Goal: Transaction & Acquisition: Purchase product/service

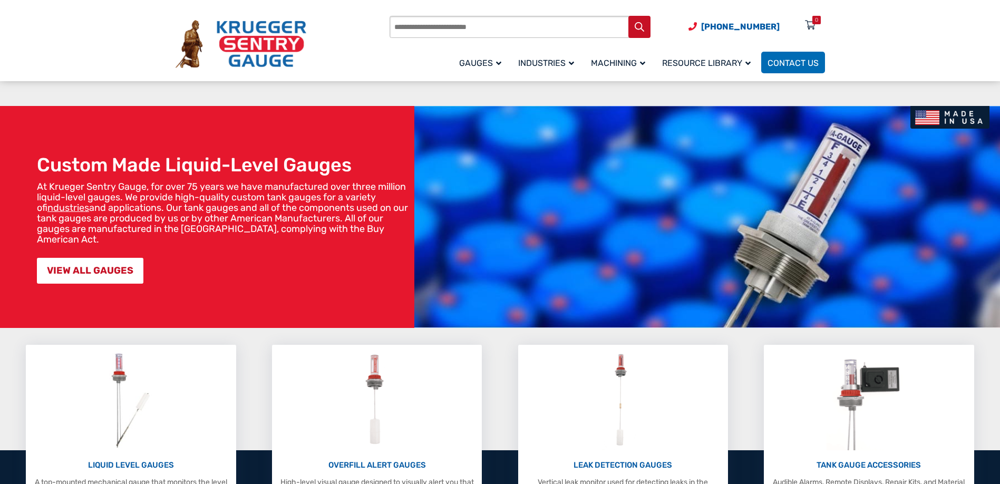
scroll to position [210, 0]
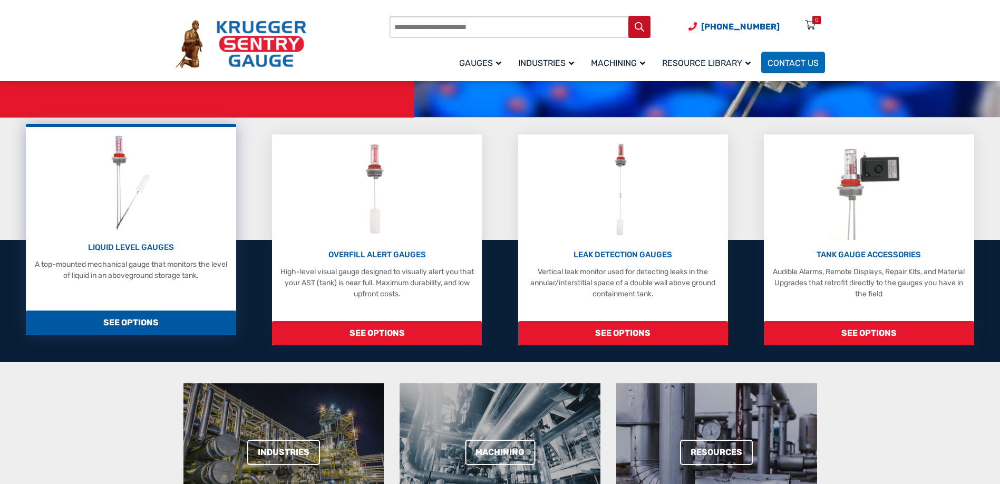
click at [132, 247] on p "LIQUID LEVEL GAUGES" at bounding box center [130, 247] width 199 height 12
click at [133, 324] on span "SEE OPTIONS" at bounding box center [131, 323] width 210 height 24
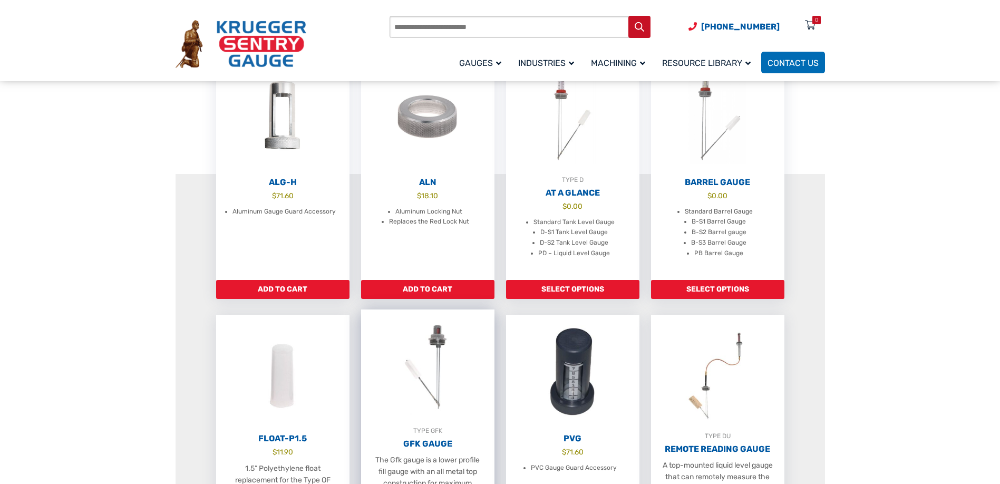
scroll to position [580, 0]
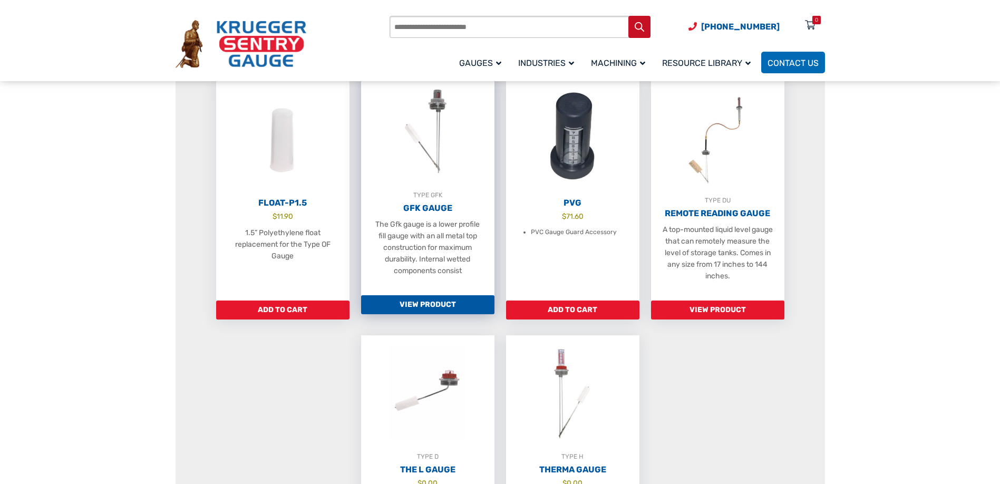
click at [442, 314] on link "View Product" at bounding box center [427, 304] width 133 height 19
click at [453, 314] on link "View Product" at bounding box center [427, 304] width 133 height 19
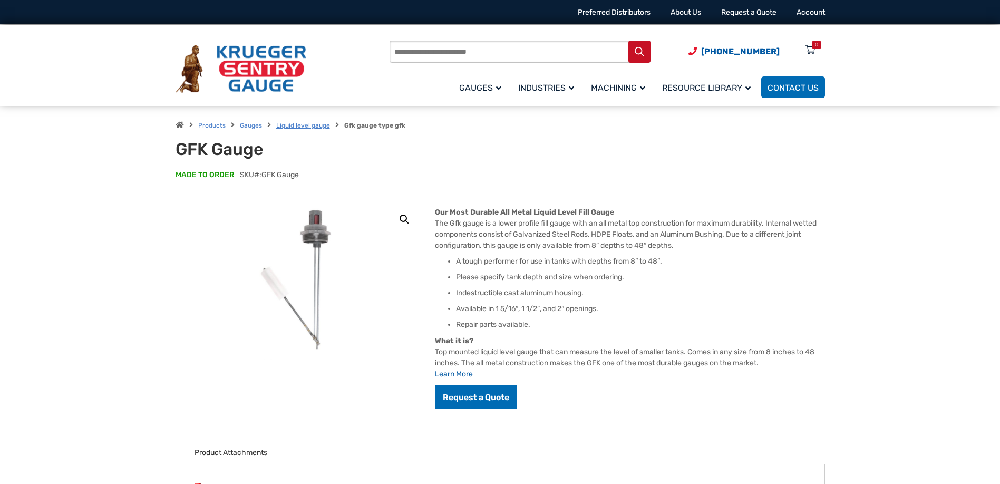
click at [303, 125] on link "Liquid level gauge" at bounding box center [303, 125] width 54 height 7
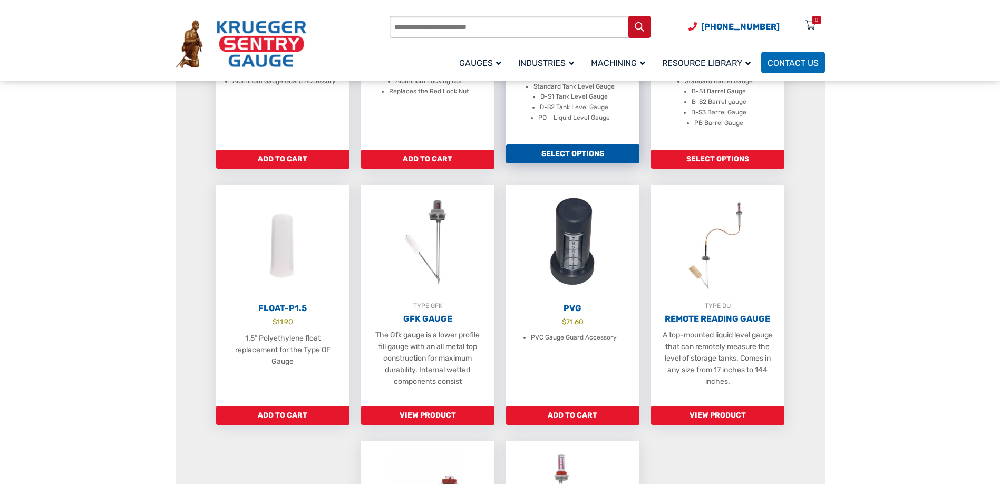
scroll to position [211, 0]
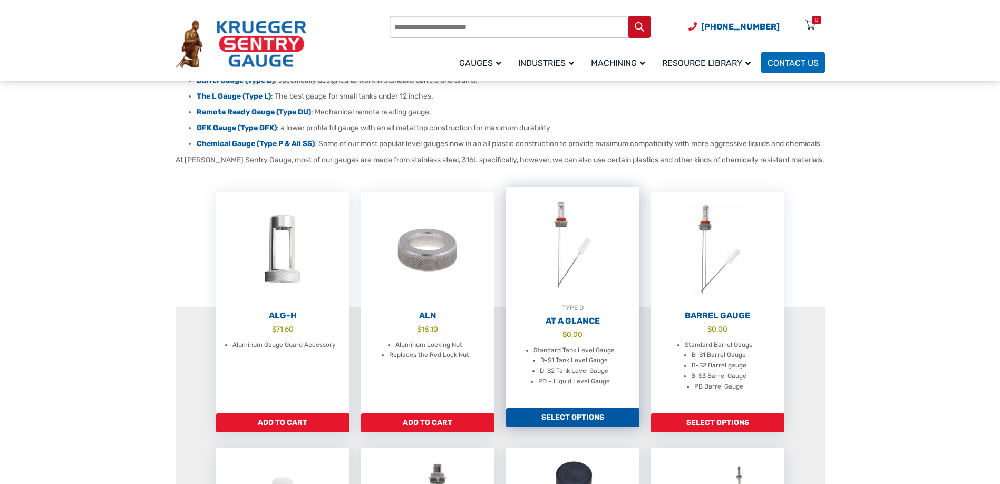
click at [585, 326] on h2 "At A Glance" at bounding box center [572, 321] width 133 height 11
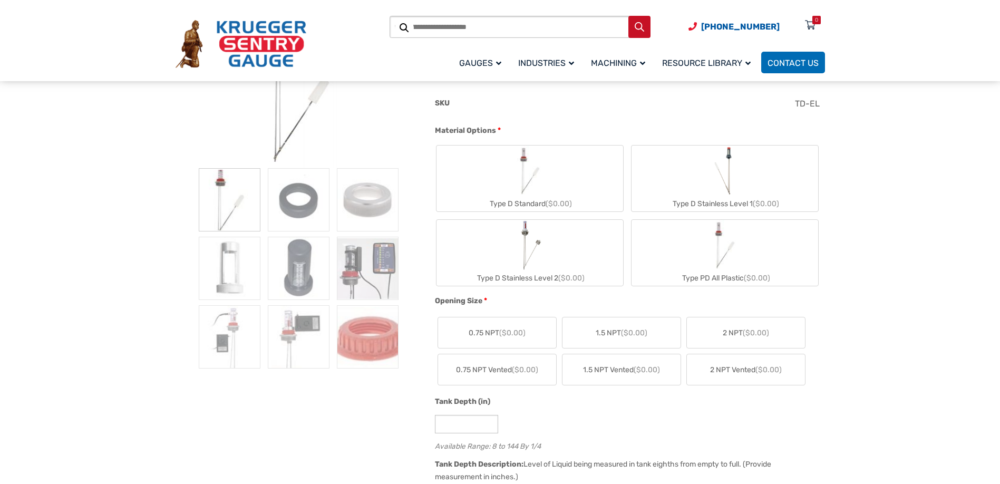
scroll to position [210, 0]
click at [705, 261] on img "Type PD All Plastic" at bounding box center [725, 244] width 51 height 51
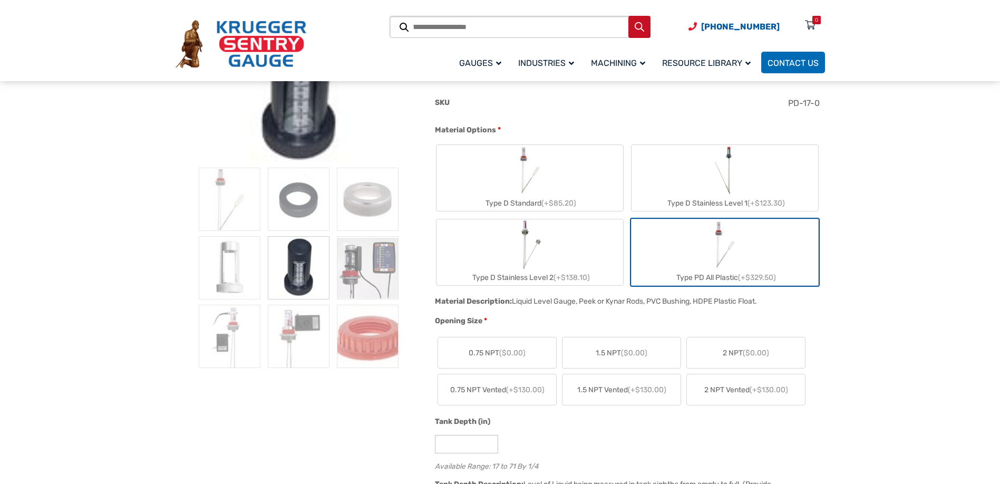
click at [733, 180] on img "Type D Stainless Level 1" at bounding box center [725, 170] width 28 height 51
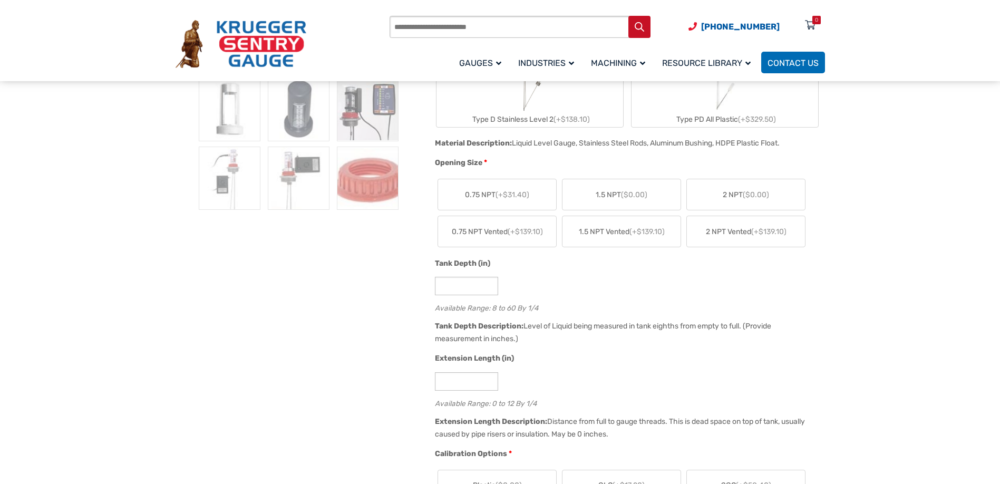
scroll to position [263, 0]
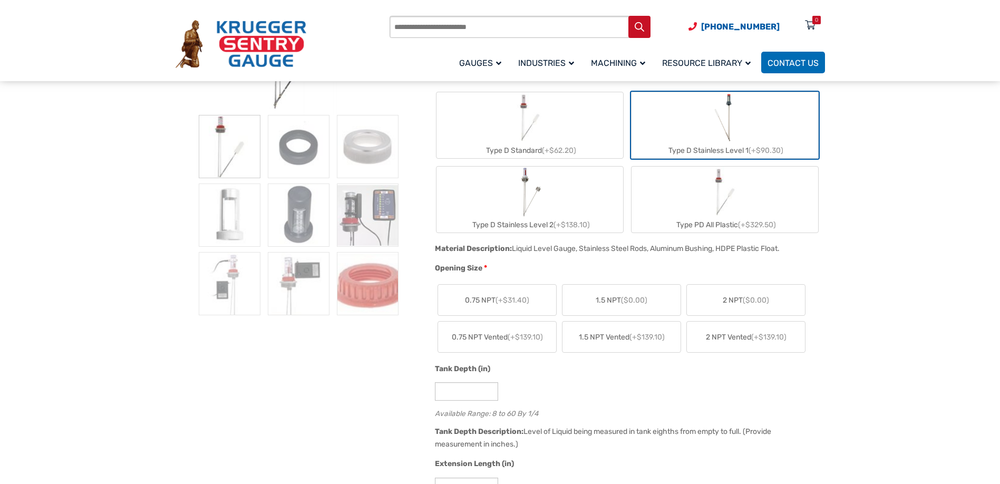
click at [542, 190] on img "Type D Stainless Level 2" at bounding box center [530, 192] width 24 height 51
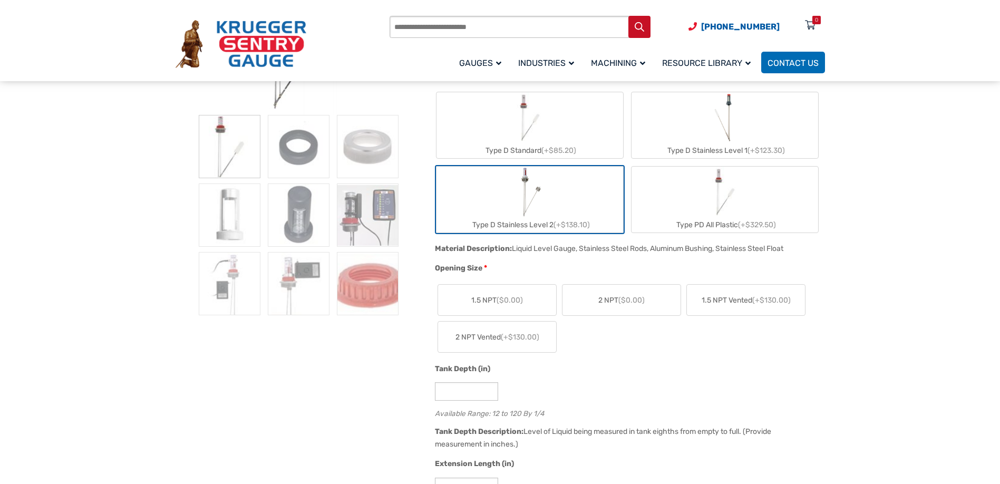
click at [689, 128] on label "Type D Stainless Level 1 (+$123.30)" at bounding box center [725, 125] width 187 height 66
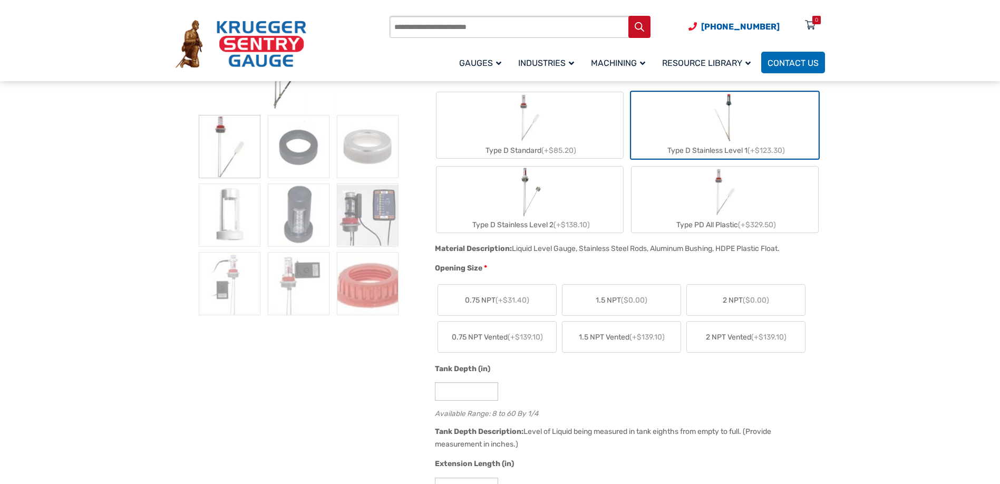
click at [531, 205] on img "Type D Stainless Level 2" at bounding box center [530, 192] width 24 height 51
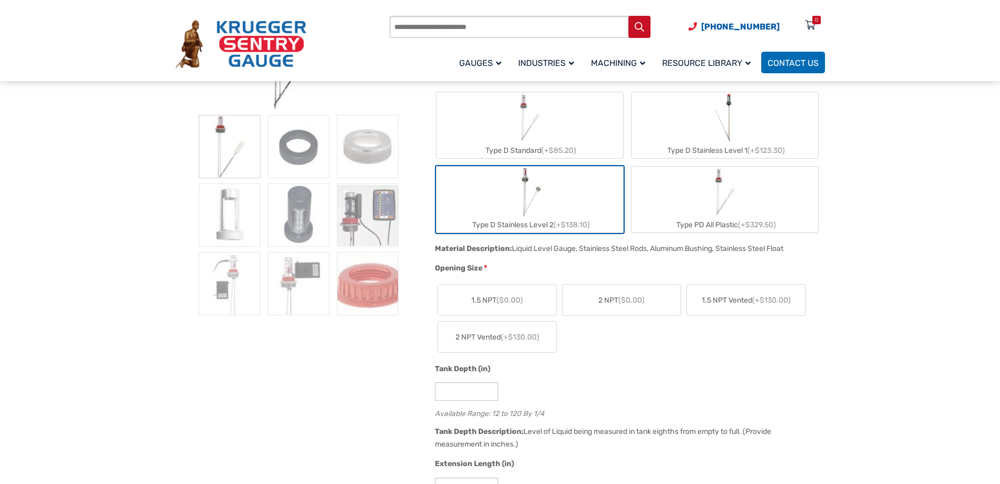
click at [628, 302] on span "($0.00)" at bounding box center [631, 300] width 26 height 9
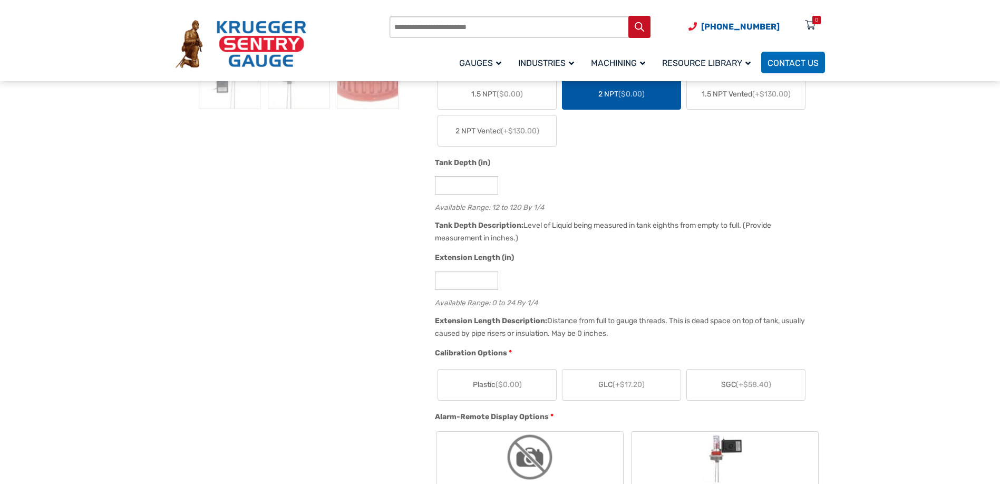
scroll to position [474, 0]
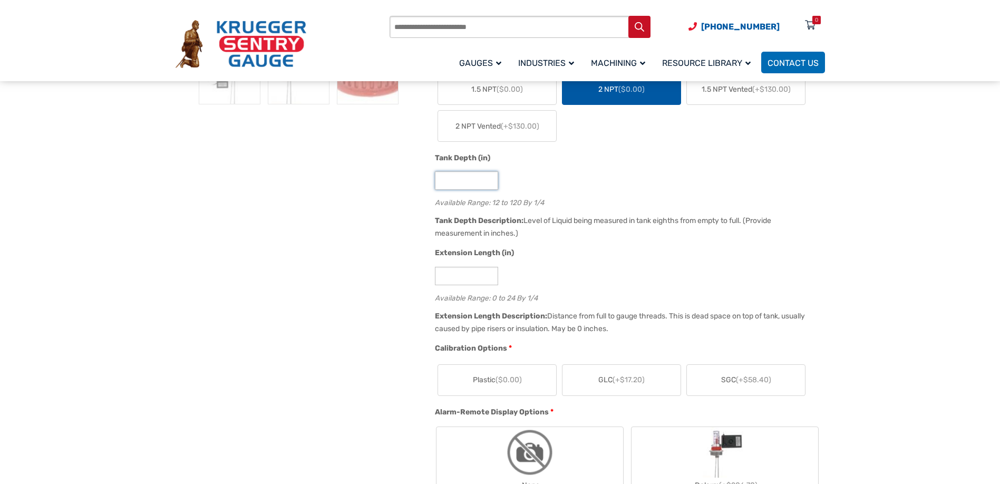
click at [498, 178] on input "**" at bounding box center [466, 180] width 63 height 18
drag, startPoint x: 476, startPoint y: 177, endPoint x: 425, endPoint y: 181, distance: 51.3
type input "****"
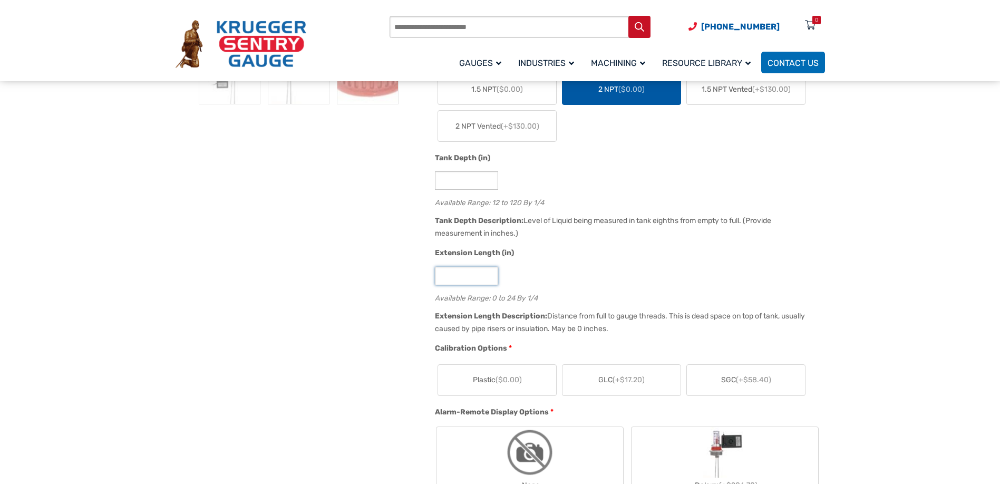
click at [466, 276] on input "*" at bounding box center [466, 276] width 63 height 18
drag, startPoint x: 451, startPoint y: 278, endPoint x: 437, endPoint y: 276, distance: 14.8
click at [436, 276] on input "*" at bounding box center [466, 276] width 63 height 18
type input "*"
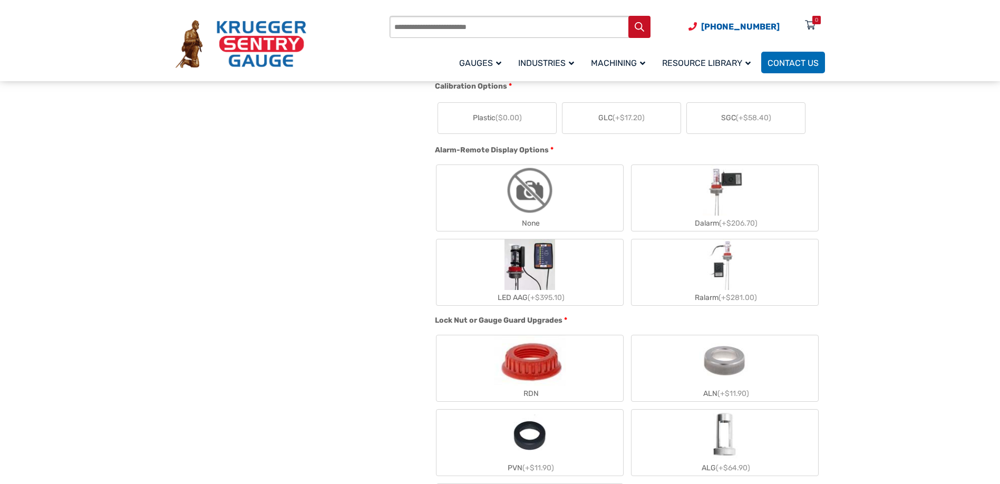
scroll to position [684, 0]
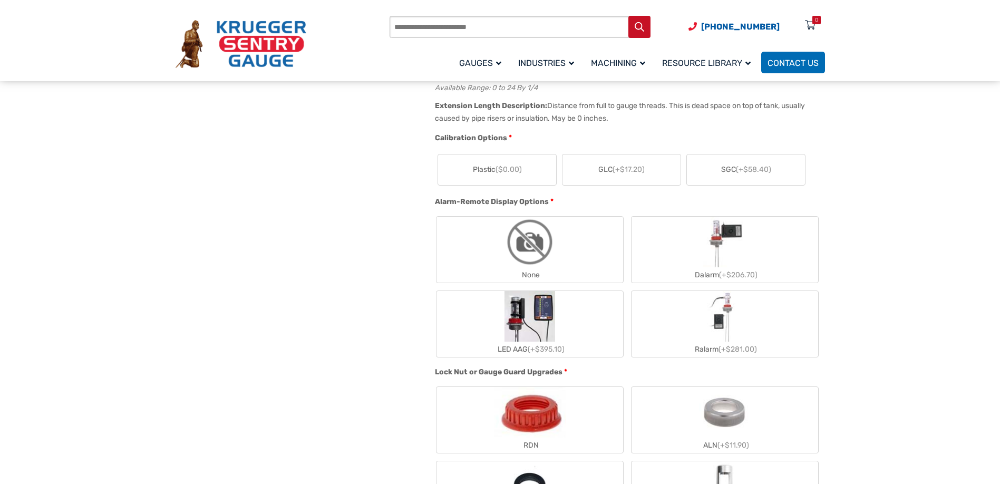
click at [627, 174] on span "(+$17.20)" at bounding box center [629, 169] width 32 height 9
click at [748, 175] on span "SGC (+$58.40)" at bounding box center [746, 169] width 50 height 11
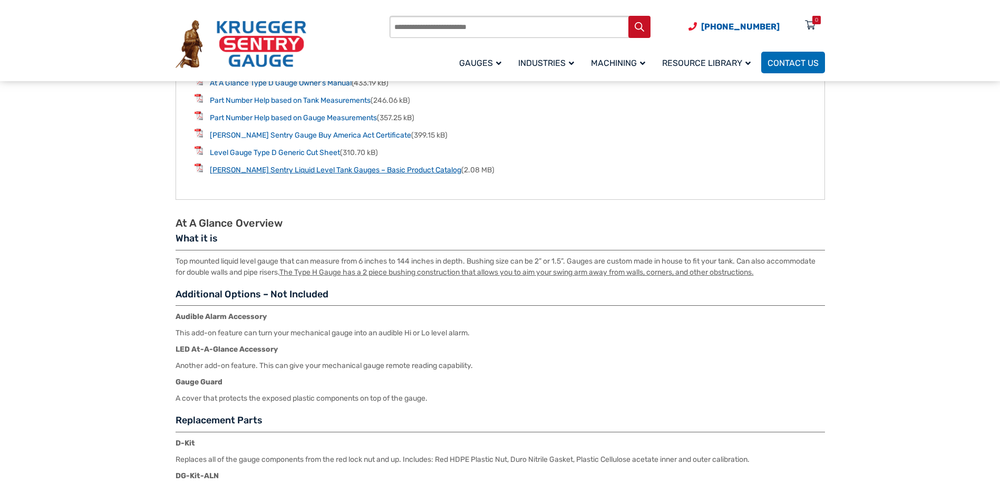
scroll to position [1159, 0]
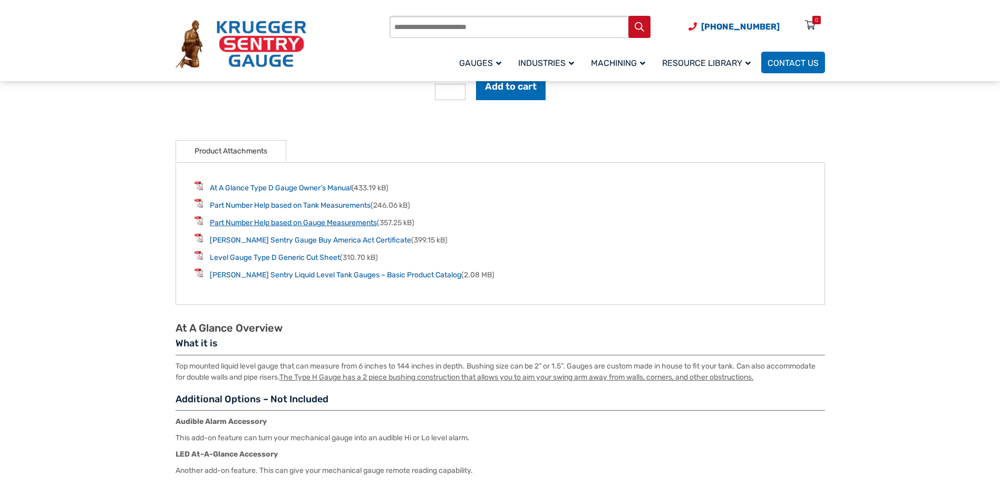
click at [521, 241] on li "Krueger Sentry Gauge Buy America Act Certificate (399.15 kB)" at bounding box center [501, 240] width 612 height 12
click at [696, 228] on li "Part Number Help based on Gauge Measurements (357.25 kB)" at bounding box center [501, 222] width 612 height 12
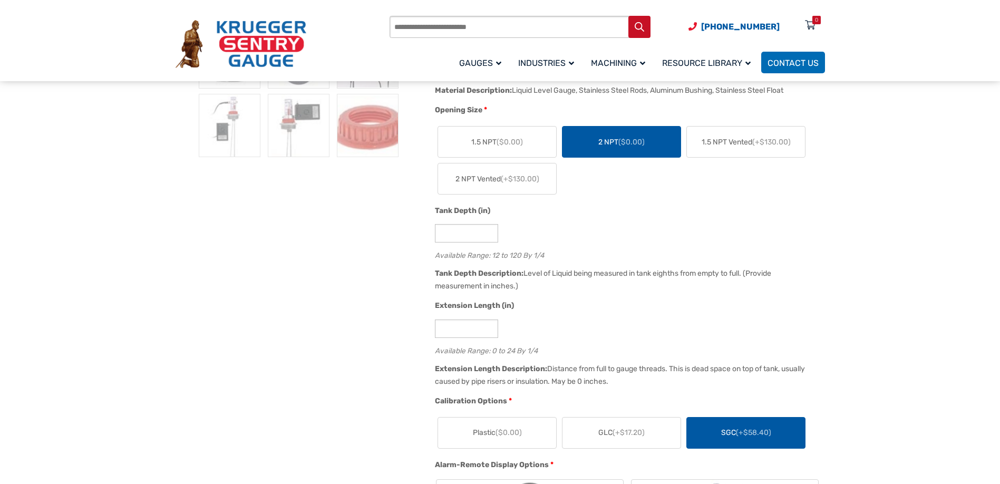
scroll to position [527, 0]
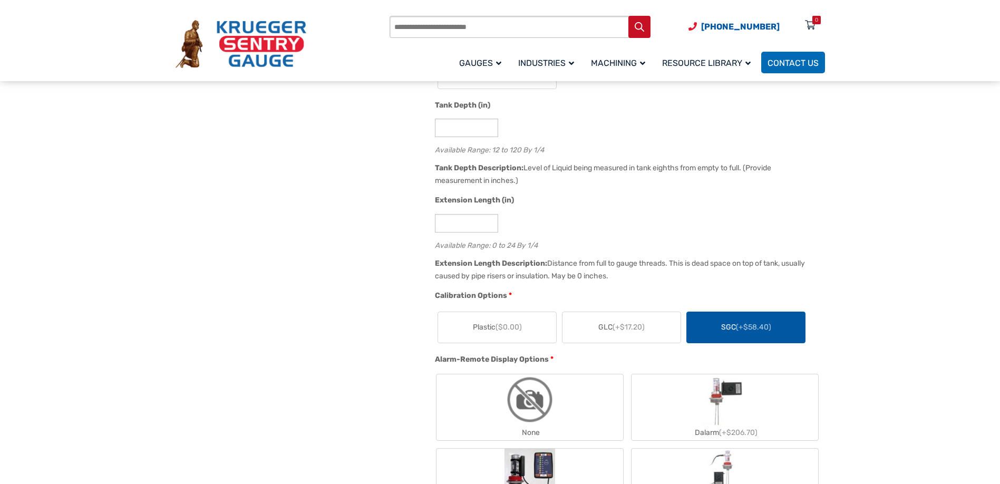
click at [646, 327] on label "GLC (+$17.20)" at bounding box center [622, 327] width 118 height 31
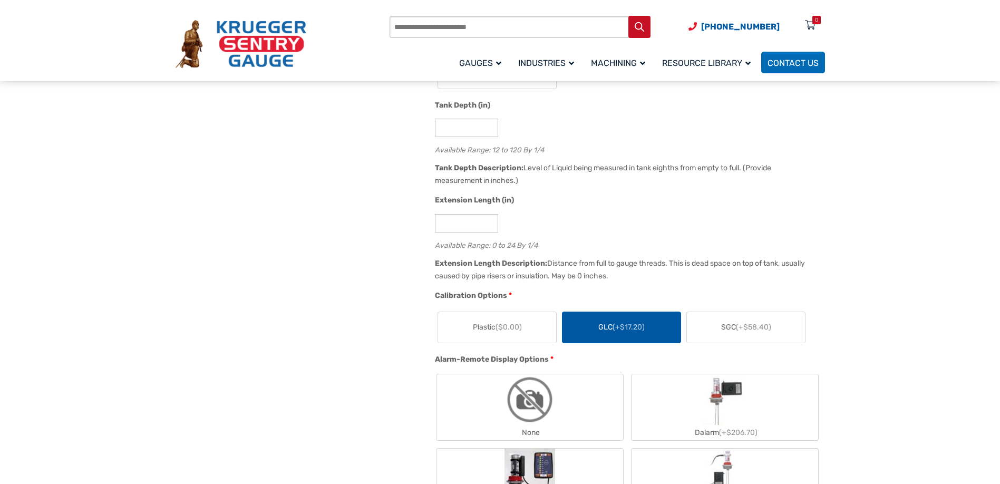
click at [746, 332] on span "(+$58.40)" at bounding box center [753, 327] width 35 height 9
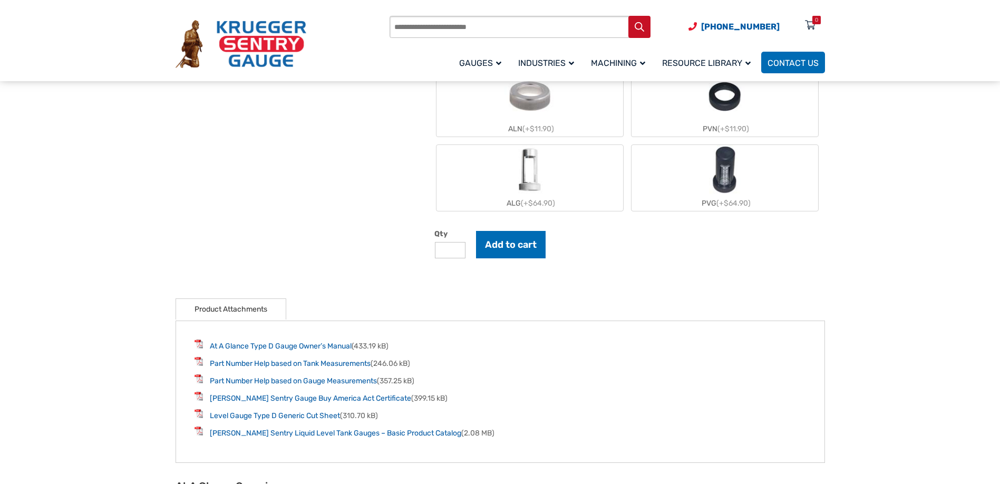
scroll to position [790, 0]
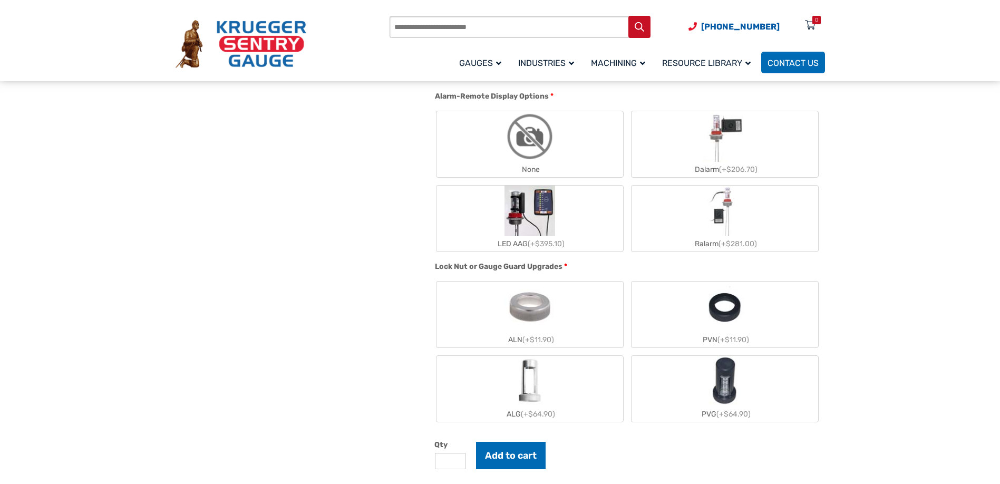
click at [536, 326] on img "ALN" at bounding box center [530, 307] width 51 height 51
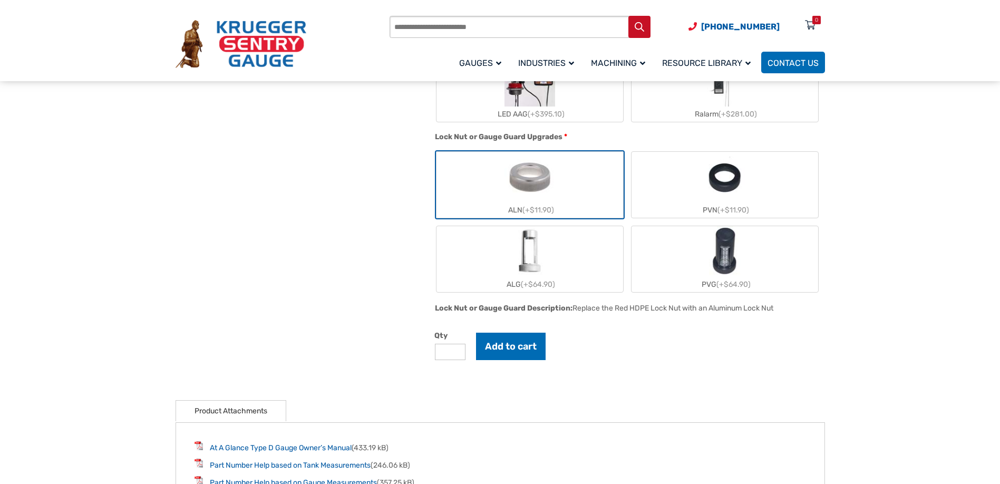
scroll to position [895, 0]
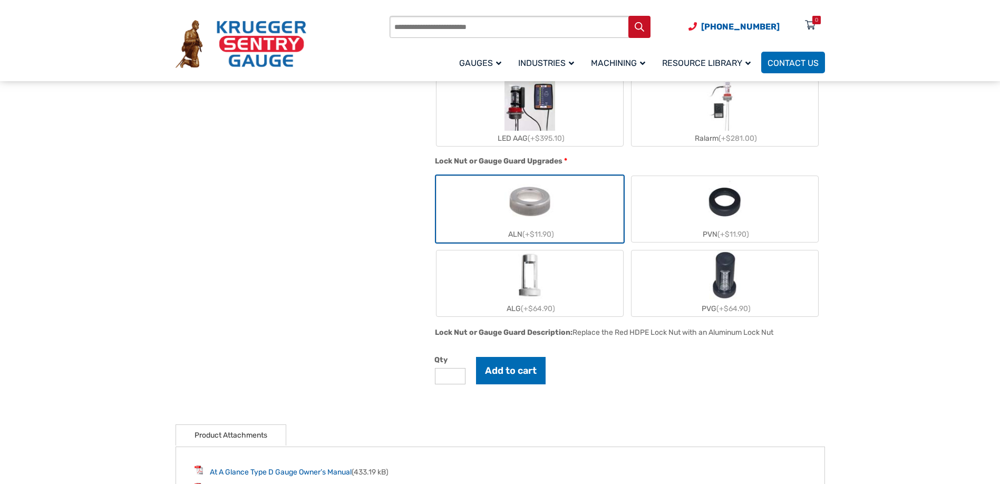
click at [713, 208] on img "PVN" at bounding box center [725, 201] width 40 height 51
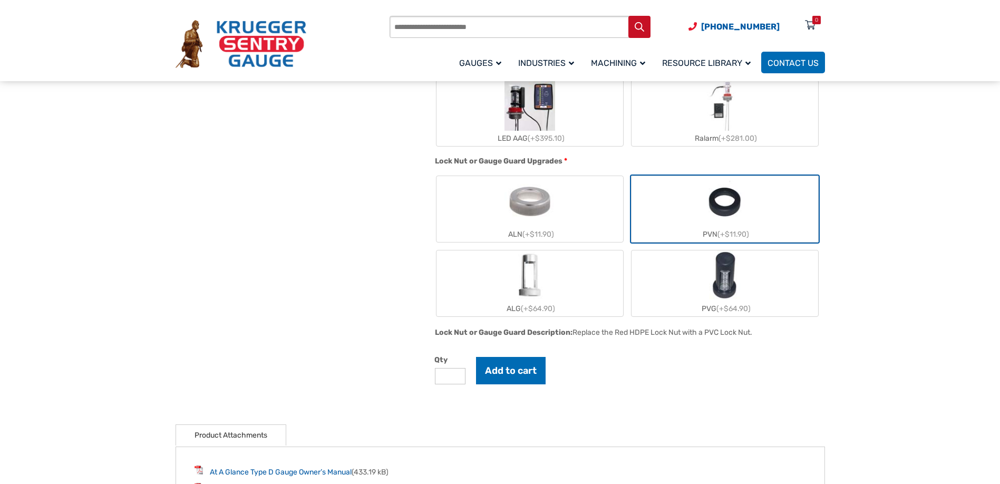
click at [533, 208] on img "ALN" at bounding box center [530, 201] width 51 height 51
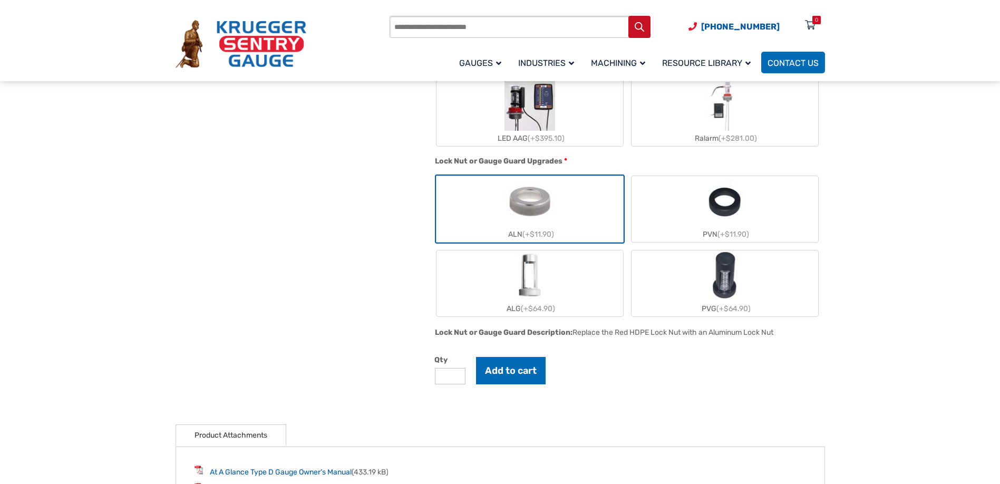
drag, startPoint x: 677, startPoint y: 206, endPoint x: 687, endPoint y: 206, distance: 10.0
click at [687, 206] on label "PVN (+$11.90)" at bounding box center [725, 209] width 187 height 66
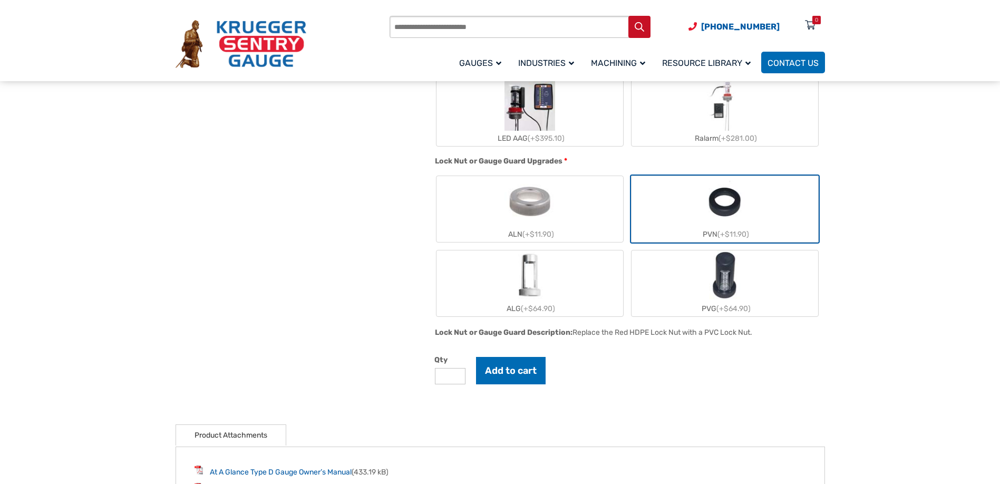
click at [474, 223] on label "ALN (+$11.90)" at bounding box center [530, 209] width 187 height 66
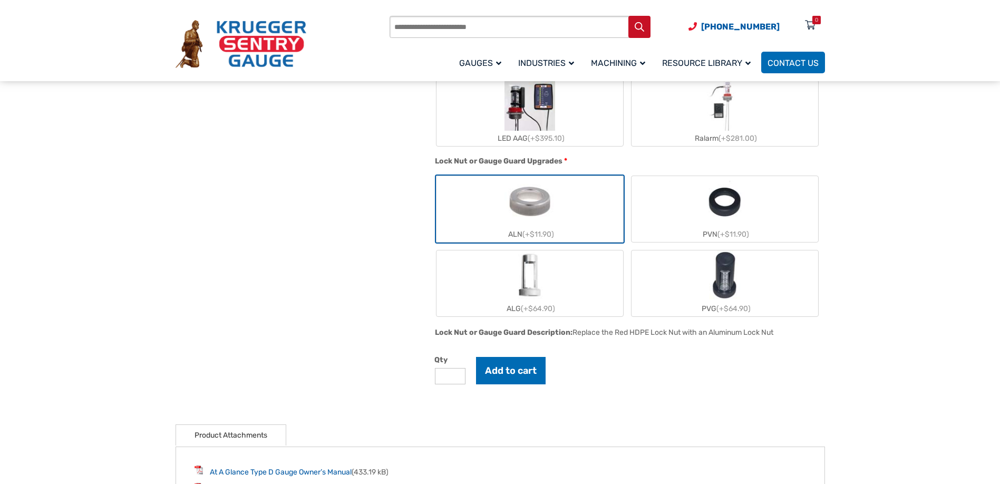
scroll to position [684, 0]
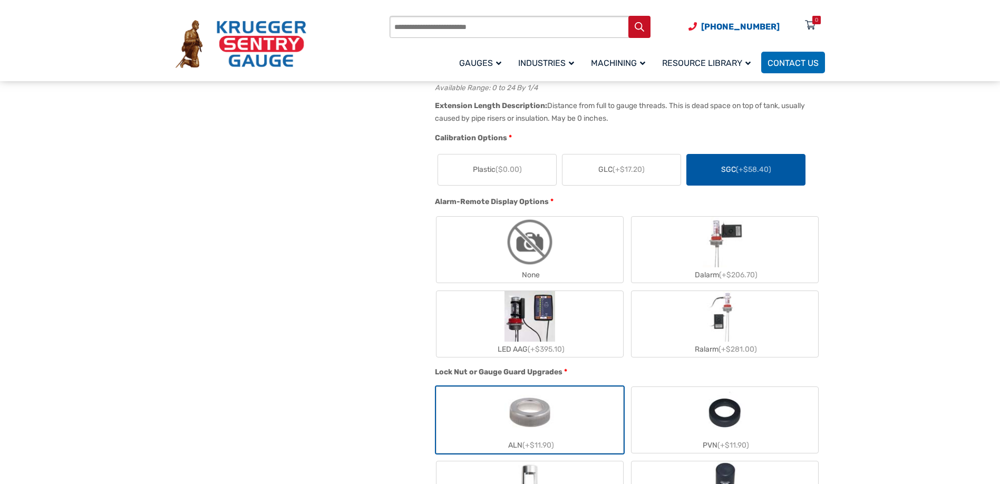
click at [575, 238] on label "None" at bounding box center [530, 250] width 187 height 66
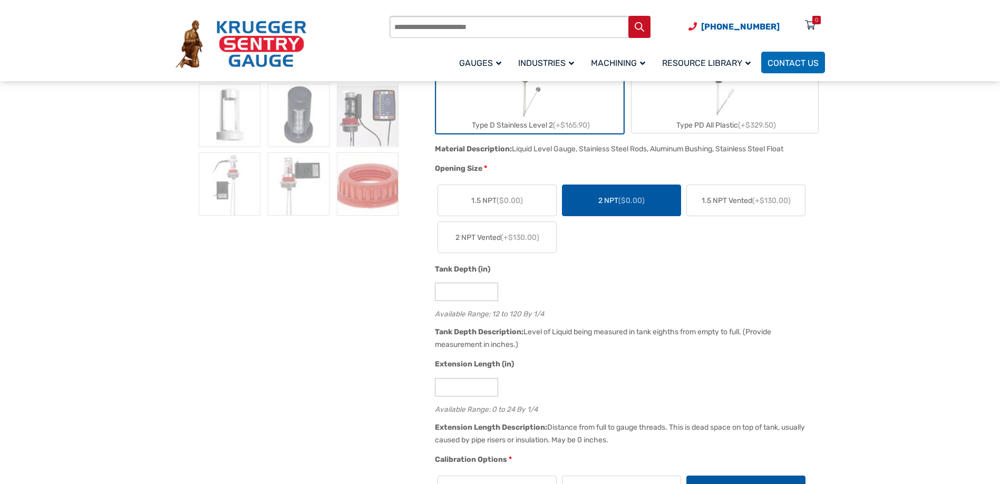
scroll to position [369, 0]
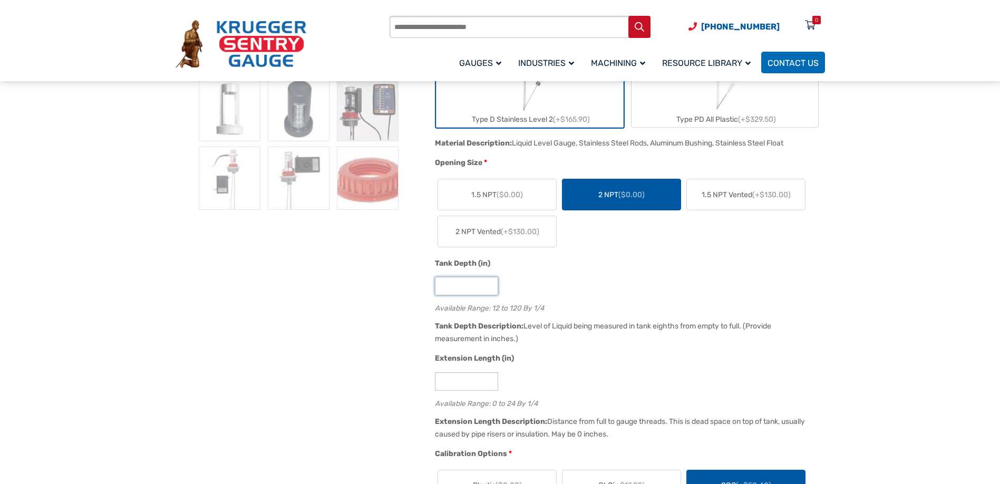
drag, startPoint x: 467, startPoint y: 287, endPoint x: 434, endPoint y: 288, distance: 32.7
click at [434, 288] on div "Tank Depth (in) **** Available Range: 12 to 120 By 1/4" at bounding box center [627, 289] width 390 height 62
type input "**"
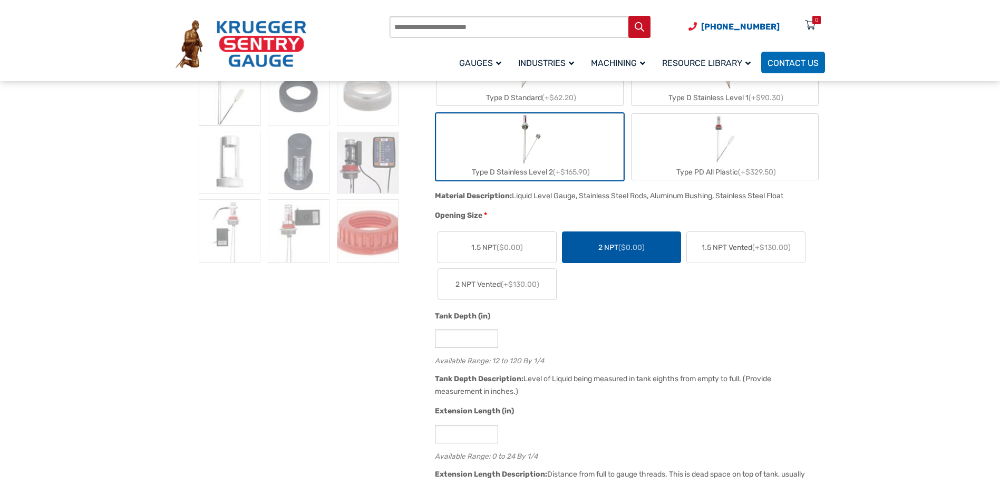
scroll to position [948, 0]
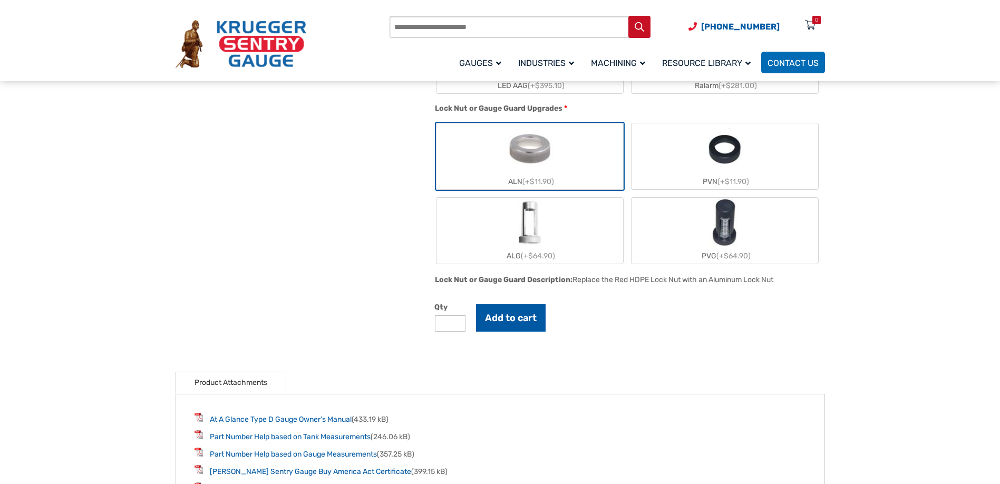
click at [518, 328] on button "Add to cart" at bounding box center [511, 317] width 70 height 27
click at [534, 319] on button "Add to cart" at bounding box center [518, 317] width 84 height 27
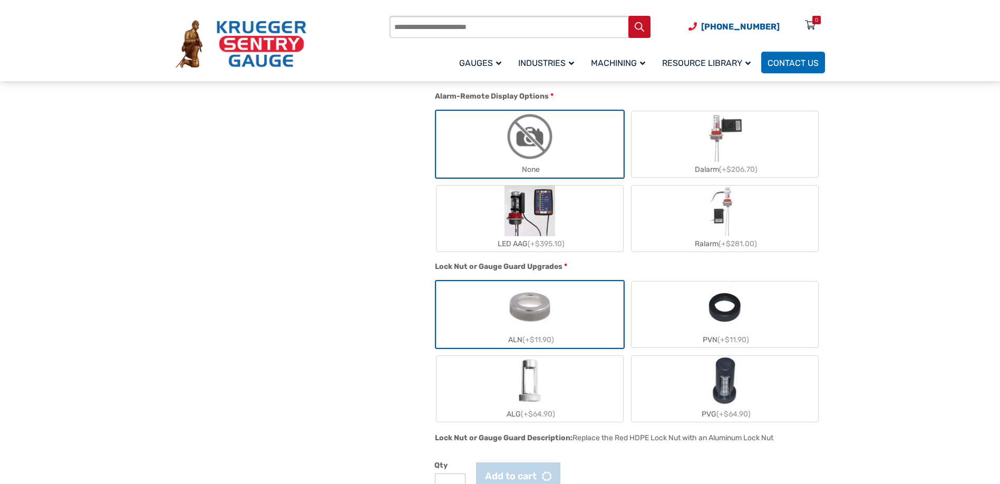
scroll to position [1001, 0]
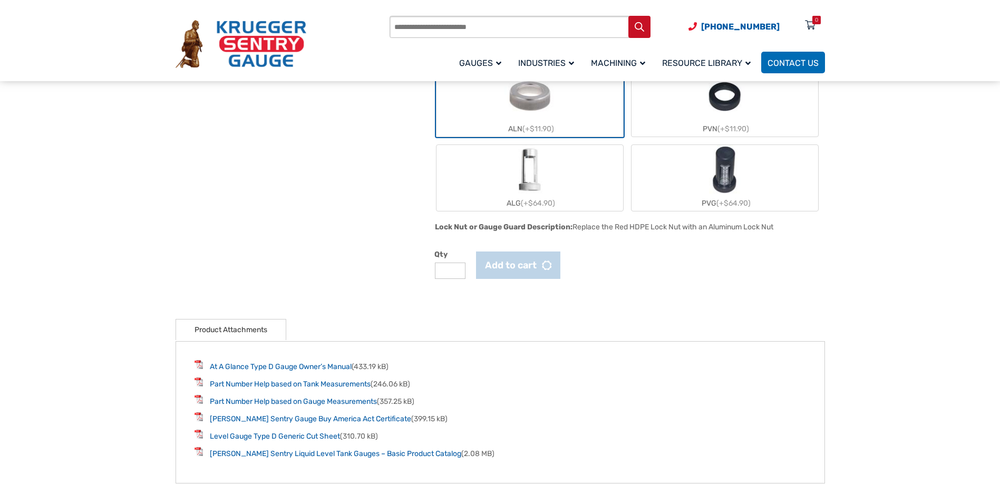
click at [523, 269] on button "Add to cart" at bounding box center [518, 264] width 84 height 27
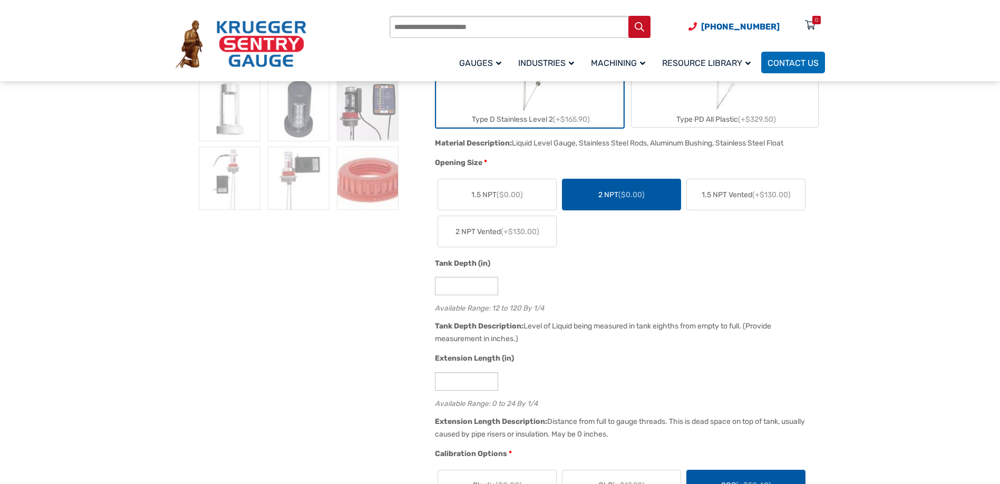
scroll to position [527, 0]
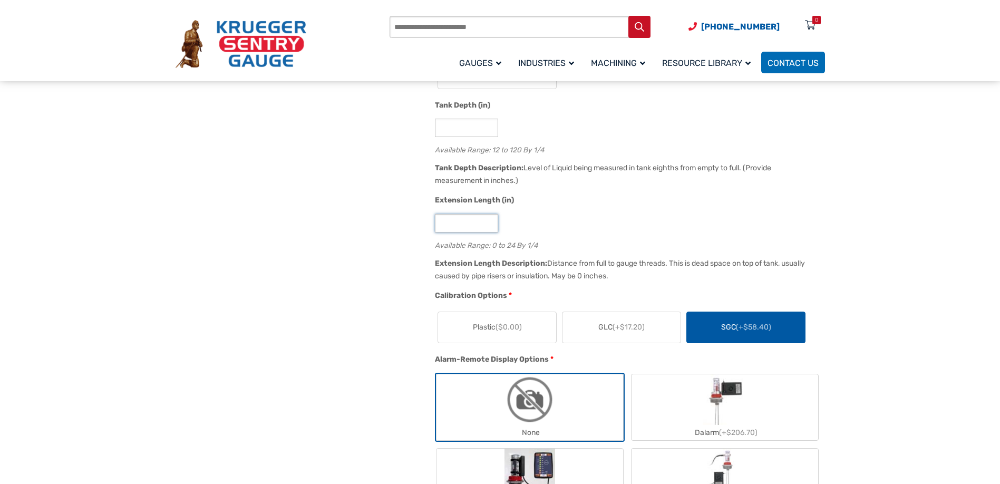
click at [498, 222] on input "*" at bounding box center [466, 223] width 63 height 18
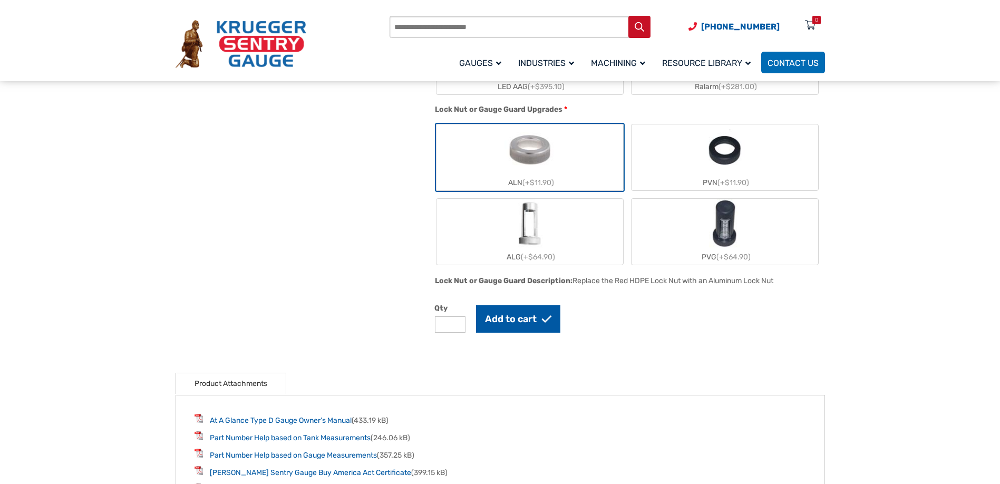
scroll to position [948, 0]
click at [506, 315] on button "Add to cart" at bounding box center [518, 317] width 84 height 27
click at [514, 322] on button "Add to cart" at bounding box center [518, 317] width 84 height 27
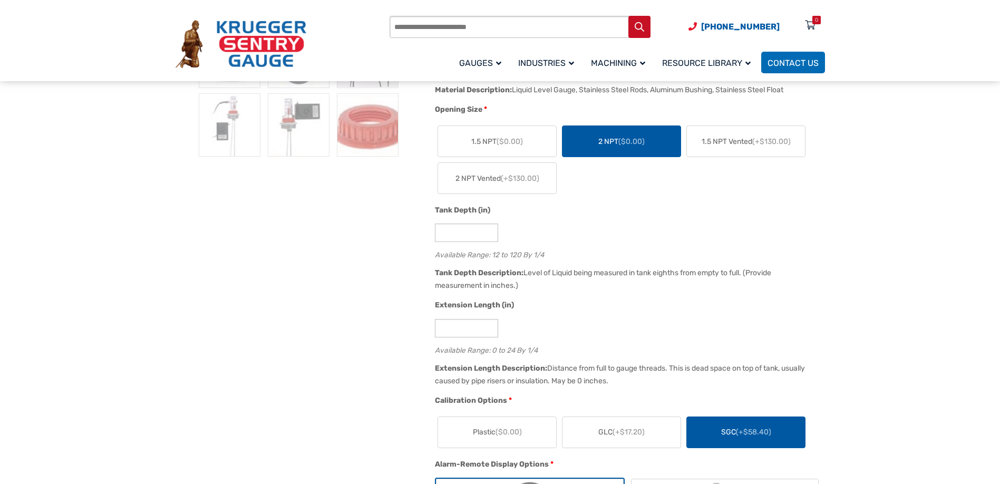
scroll to position [684, 0]
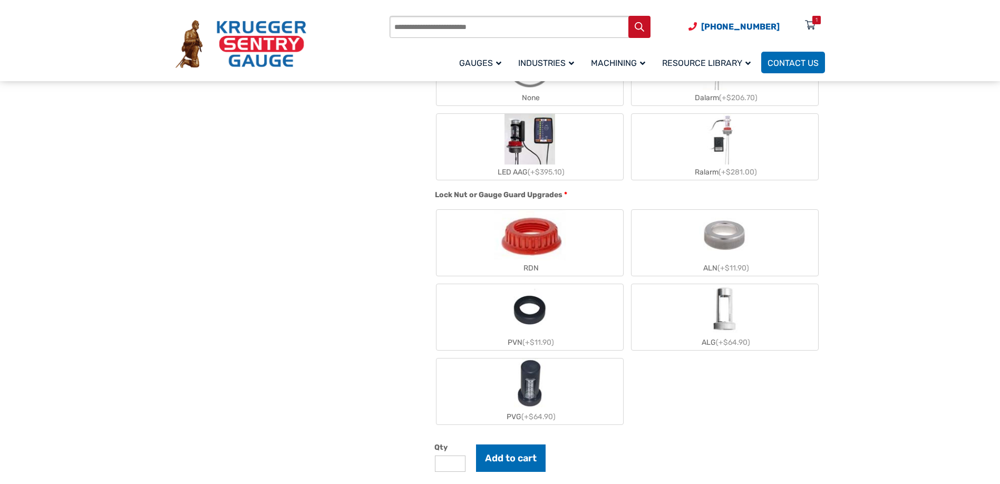
scroll to position [1159, 0]
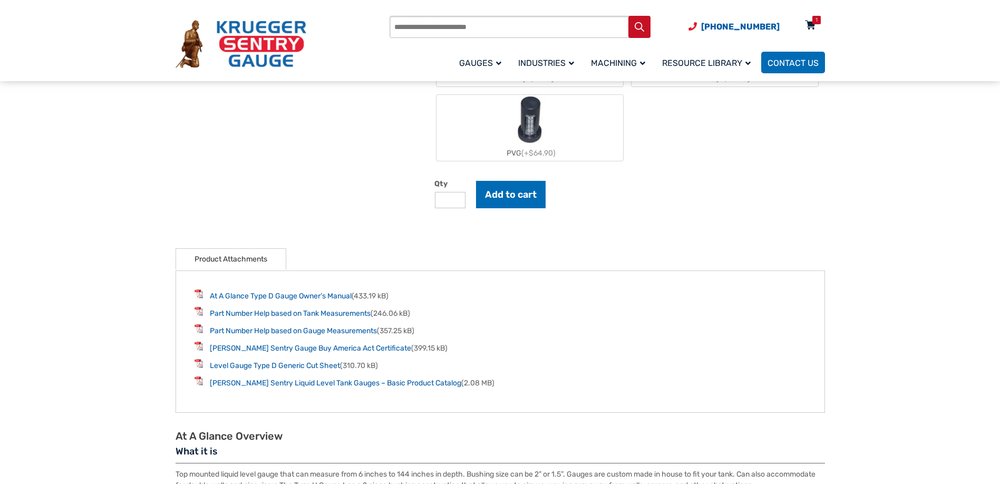
click at [815, 25] on icon at bounding box center [810, 25] width 11 height 17
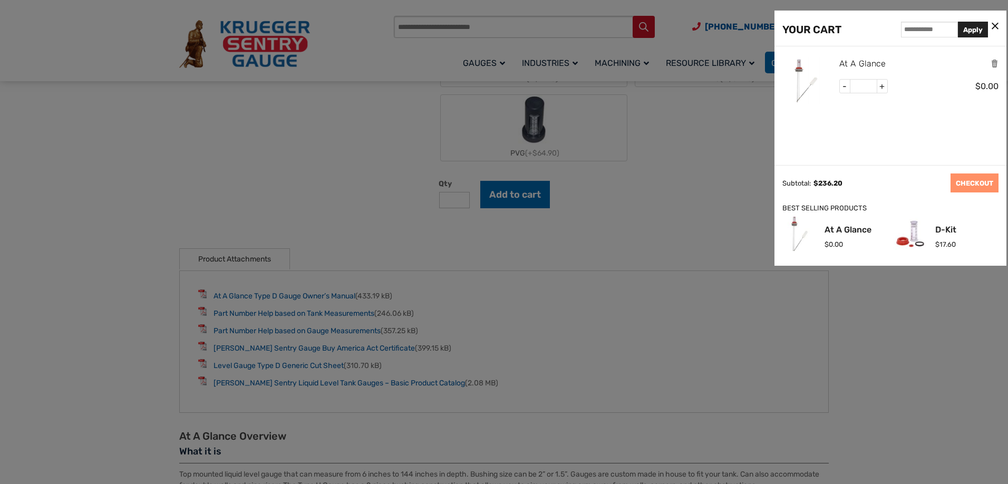
click at [856, 59] on link "At A Glance" at bounding box center [862, 64] width 46 height 14
click at [995, 26] on icon at bounding box center [995, 26] width 7 height 11
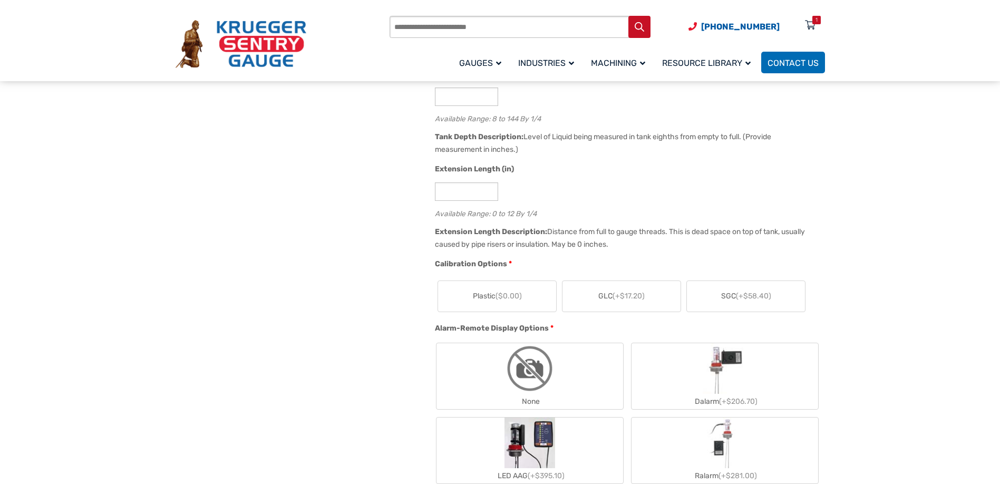
scroll to position [158, 0]
